Goal: Transaction & Acquisition: Book appointment/travel/reservation

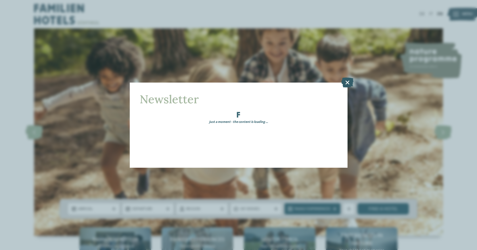
click at [347, 78] on icon at bounding box center [347, 82] width 12 height 10
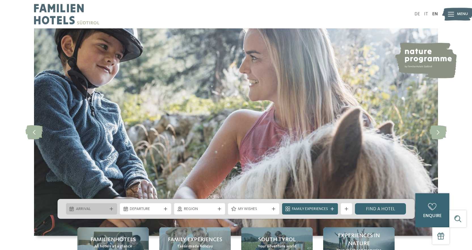
click at [109, 214] on div "Arrival" at bounding box center [91, 208] width 51 height 11
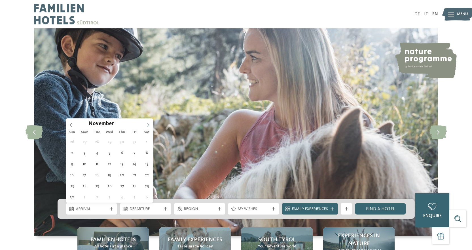
click at [150, 123] on icon at bounding box center [148, 125] width 4 height 4
type input "****"
click at [150, 123] on icon at bounding box center [148, 125] width 4 height 4
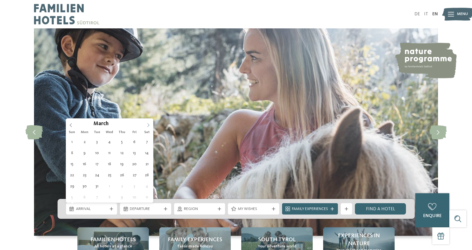
click at [150, 123] on icon at bounding box center [148, 125] width 4 height 4
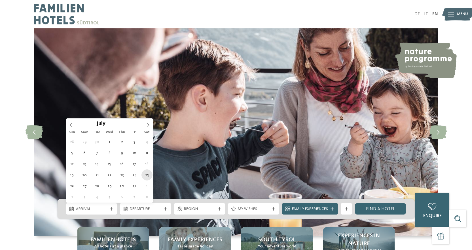
type div "[DATE]"
type input "****"
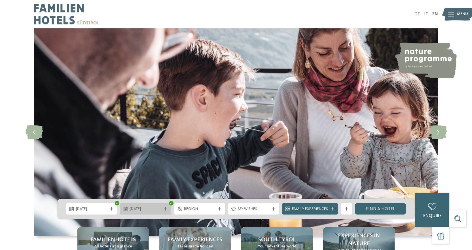
click at [153, 207] on span "[DATE]" at bounding box center [145, 209] width 31 height 6
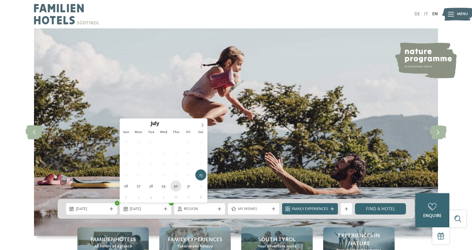
type div "[DATE]"
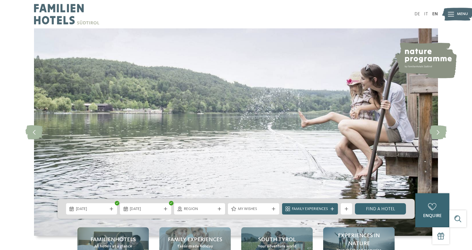
click at [224, 211] on div "Region" at bounding box center [199, 208] width 51 height 11
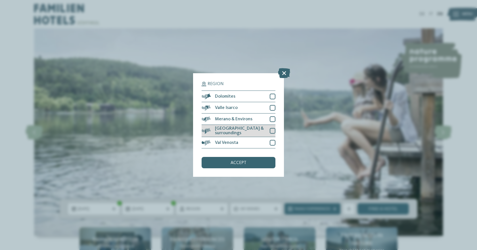
click at [269, 129] on div at bounding box center [272, 131] width 6 height 6
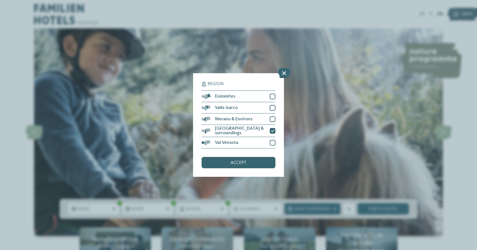
click at [270, 90] on section "Region Dolomites [PERSON_NAME][GEOGRAPHIC_DATA]" at bounding box center [238, 115] width 74 height 67
click at [274, 94] on div at bounding box center [272, 97] width 6 height 6
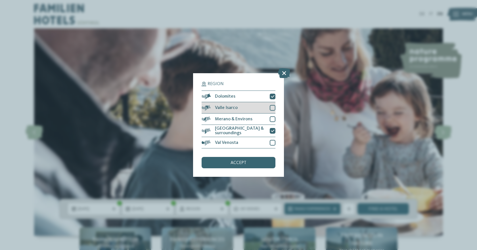
click at [271, 103] on div "Valle Isarco" at bounding box center [238, 107] width 74 height 11
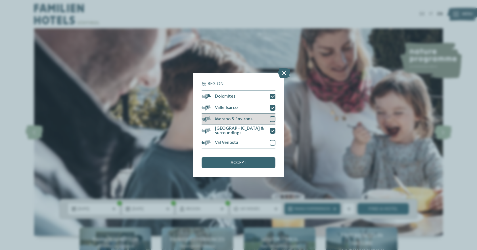
click at [275, 118] on div at bounding box center [272, 119] width 6 height 6
click at [247, 161] on div "accept" at bounding box center [238, 162] width 74 height 11
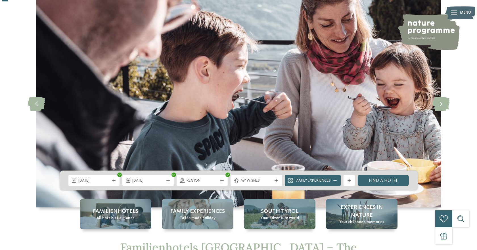
scroll to position [57, 0]
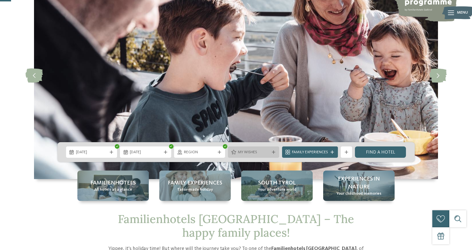
click at [261, 154] on span "My wishes" at bounding box center [253, 152] width 31 height 6
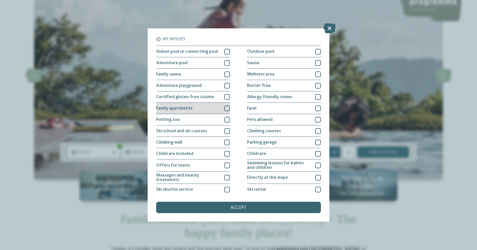
click at [226, 109] on div at bounding box center [227, 109] width 6 height 6
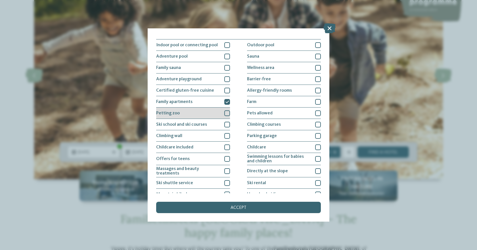
scroll to position [0, 0]
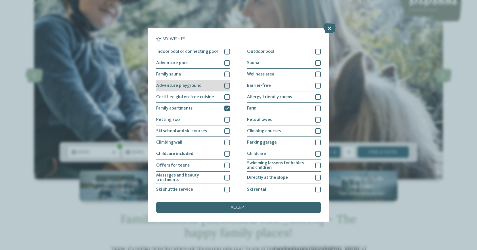
click at [227, 83] on div at bounding box center [227, 86] width 6 height 6
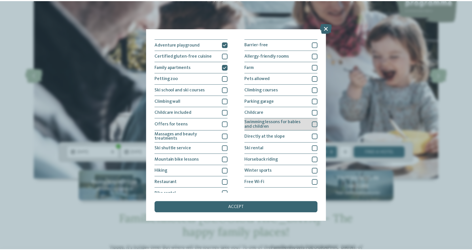
scroll to position [47, 0]
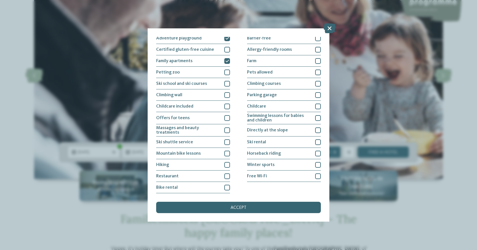
click at [239, 208] on span "accept" at bounding box center [238, 207] width 16 height 5
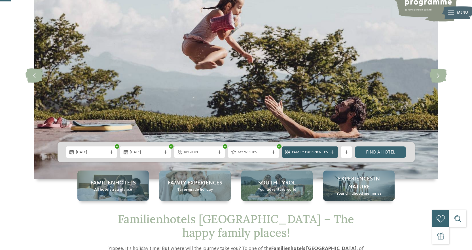
click at [322, 149] on div "Family Experiences" at bounding box center [310, 151] width 56 height 11
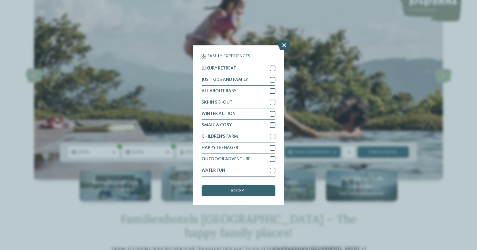
click at [286, 46] on icon at bounding box center [284, 45] width 12 height 10
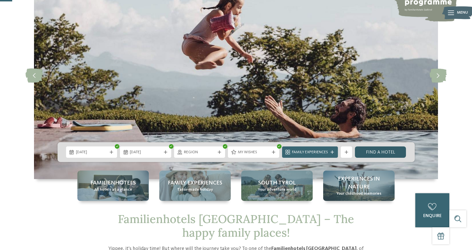
scroll to position [85, 0]
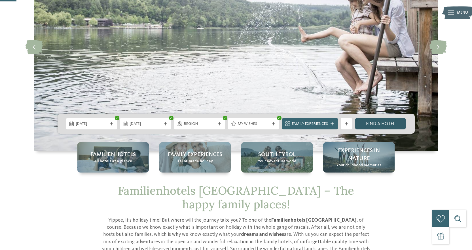
click at [382, 126] on link "Find a hotel" at bounding box center [380, 123] width 51 height 11
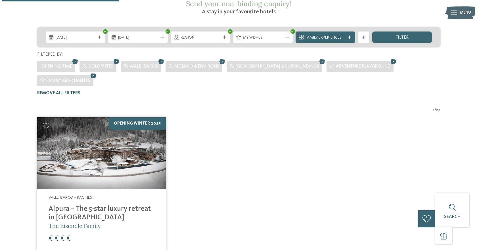
scroll to position [118, 0]
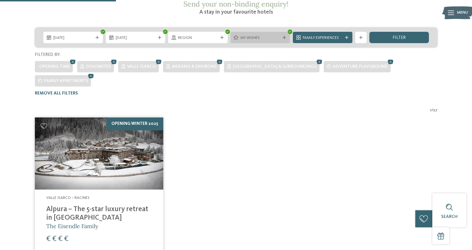
click at [269, 35] on span "My wishes" at bounding box center [261, 38] width 40 height 6
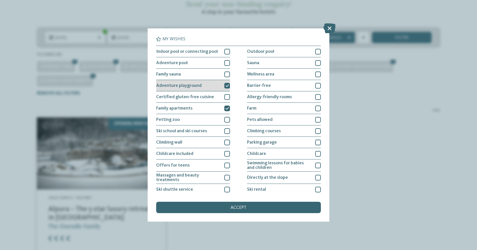
click at [226, 85] on icon at bounding box center [227, 85] width 4 height 3
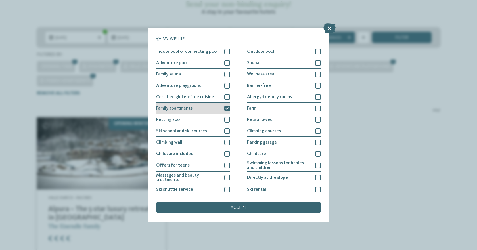
click at [225, 110] on icon at bounding box center [227, 108] width 4 height 3
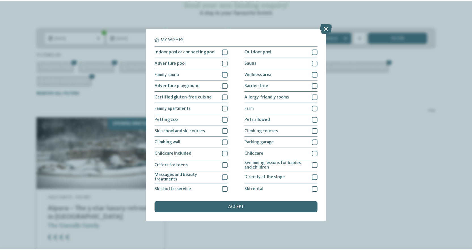
scroll to position [47, 0]
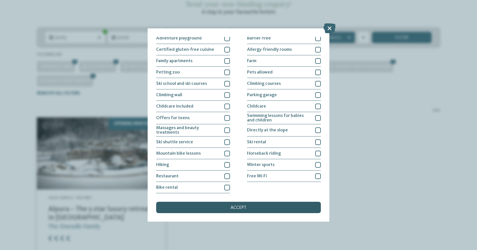
click at [237, 208] on span "accept" at bounding box center [238, 207] width 16 height 5
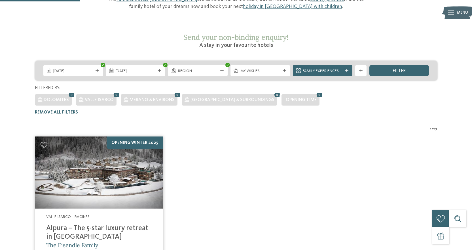
scroll to position [0, 0]
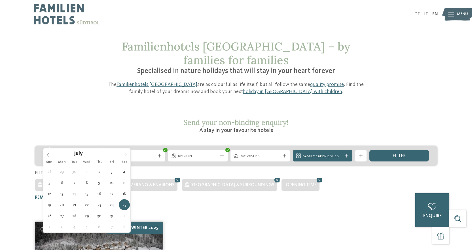
click at [88, 153] on span "[DATE]" at bounding box center [73, 156] width 40 height 6
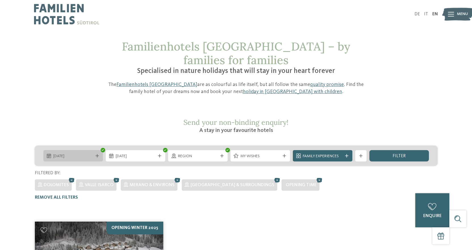
click at [103, 148] on div at bounding box center [103, 150] width 5 height 5
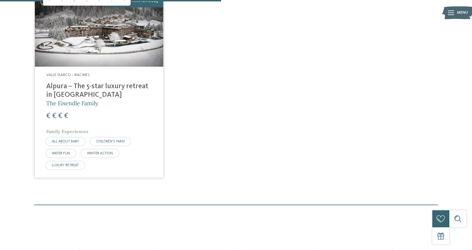
scroll to position [199, 0]
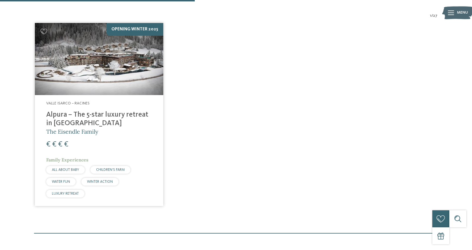
click at [107, 69] on img at bounding box center [99, 59] width 128 height 72
